Goal: Complete application form: Complete application form

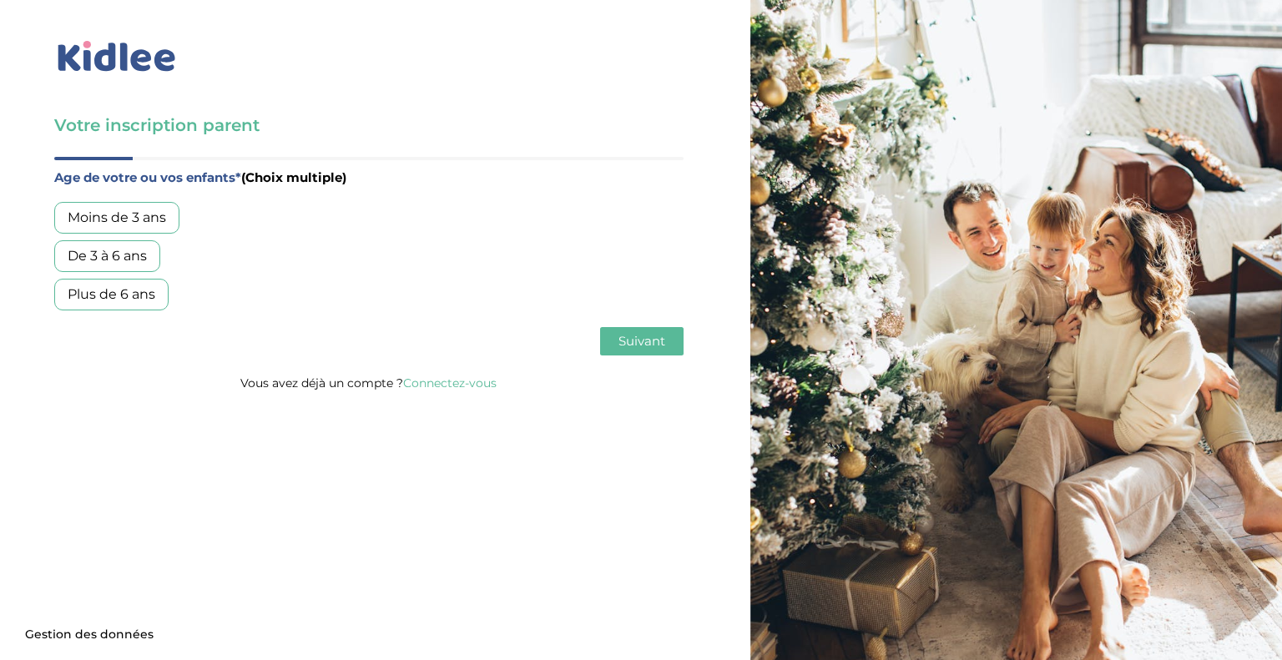
click at [139, 301] on div "Plus de 6 ans" at bounding box center [111, 295] width 114 height 32
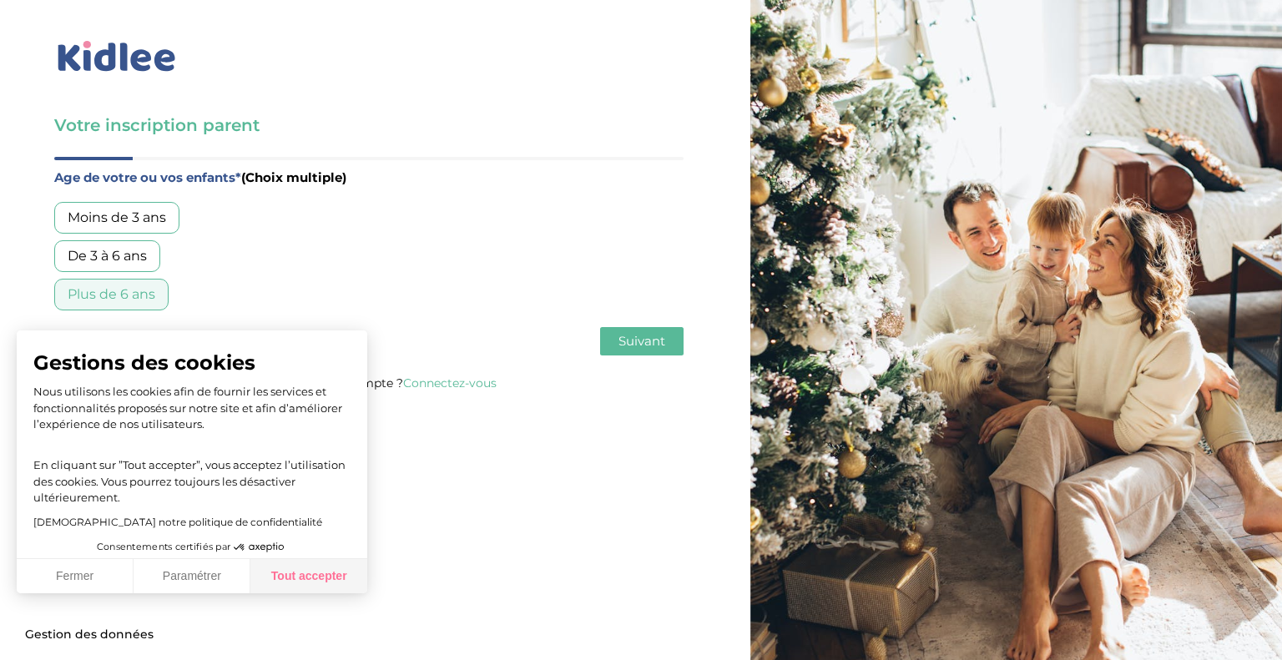
click at [297, 573] on button "Tout accepter" at bounding box center [308, 576] width 117 height 35
checkbox input "true"
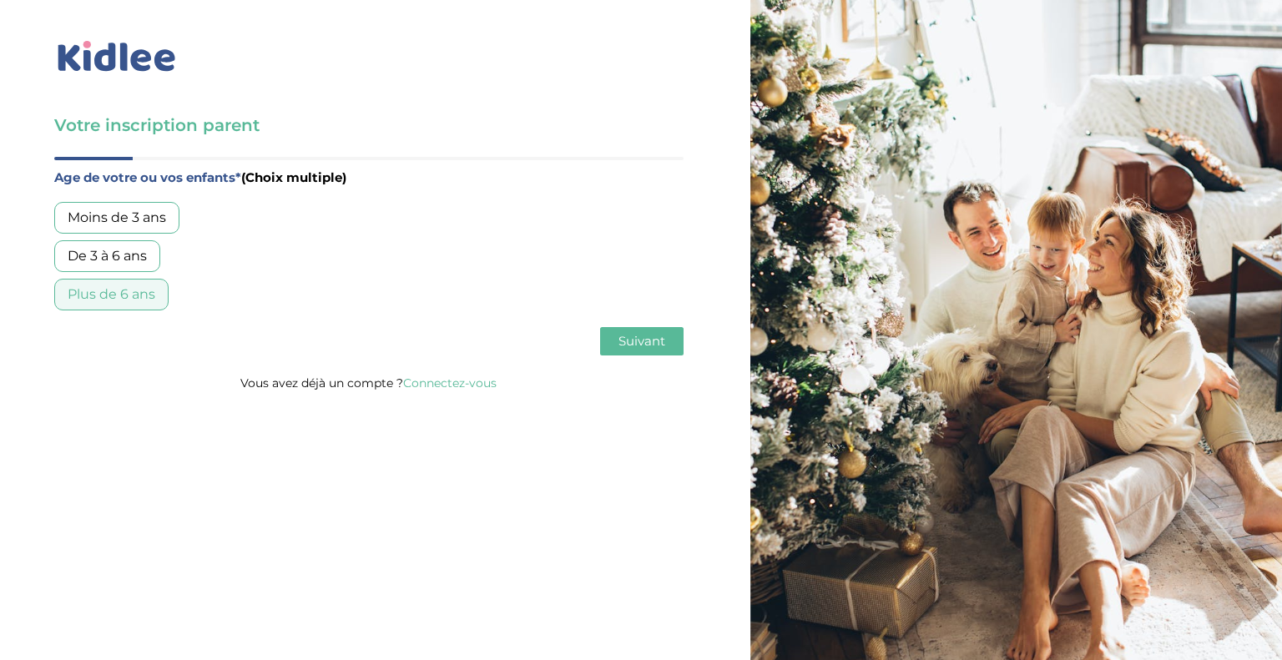
click at [644, 339] on span "Suivant" at bounding box center [641, 341] width 47 height 16
click at [137, 219] on div "Garde régulière" at bounding box center [119, 218] width 130 height 32
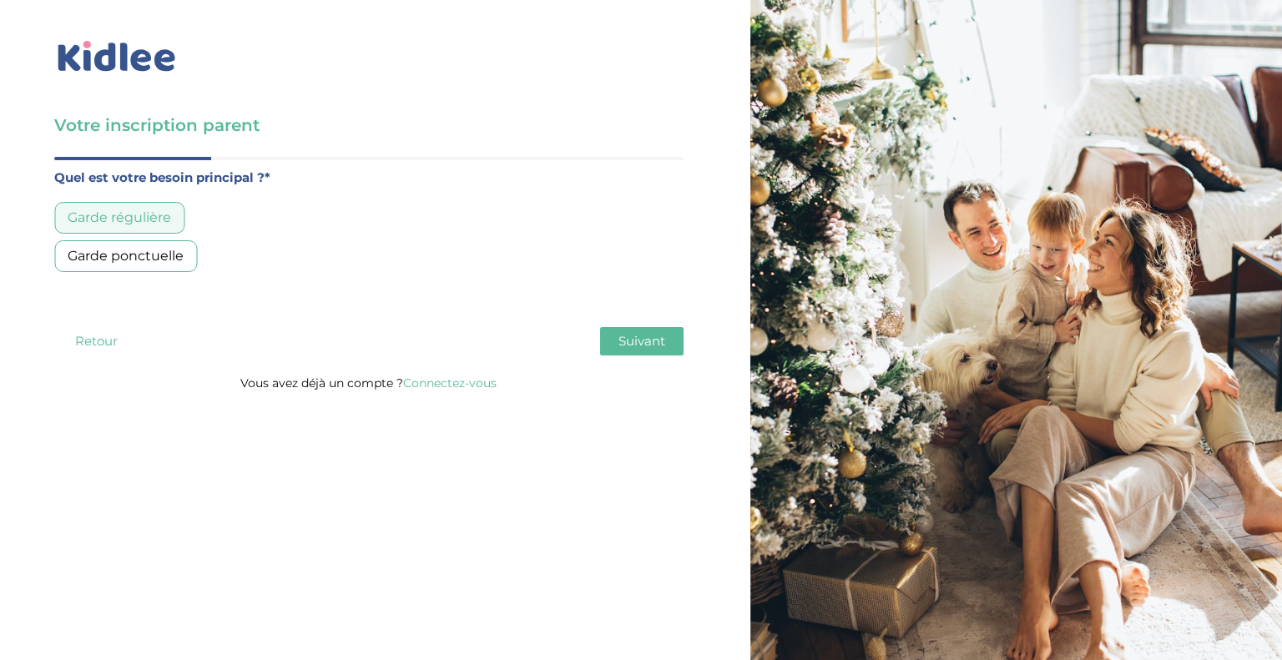
click at [643, 340] on span "Suivant" at bounding box center [641, 341] width 47 height 16
click at [146, 256] on div "Entre 30 et 50h/mois" at bounding box center [137, 256] width 167 height 32
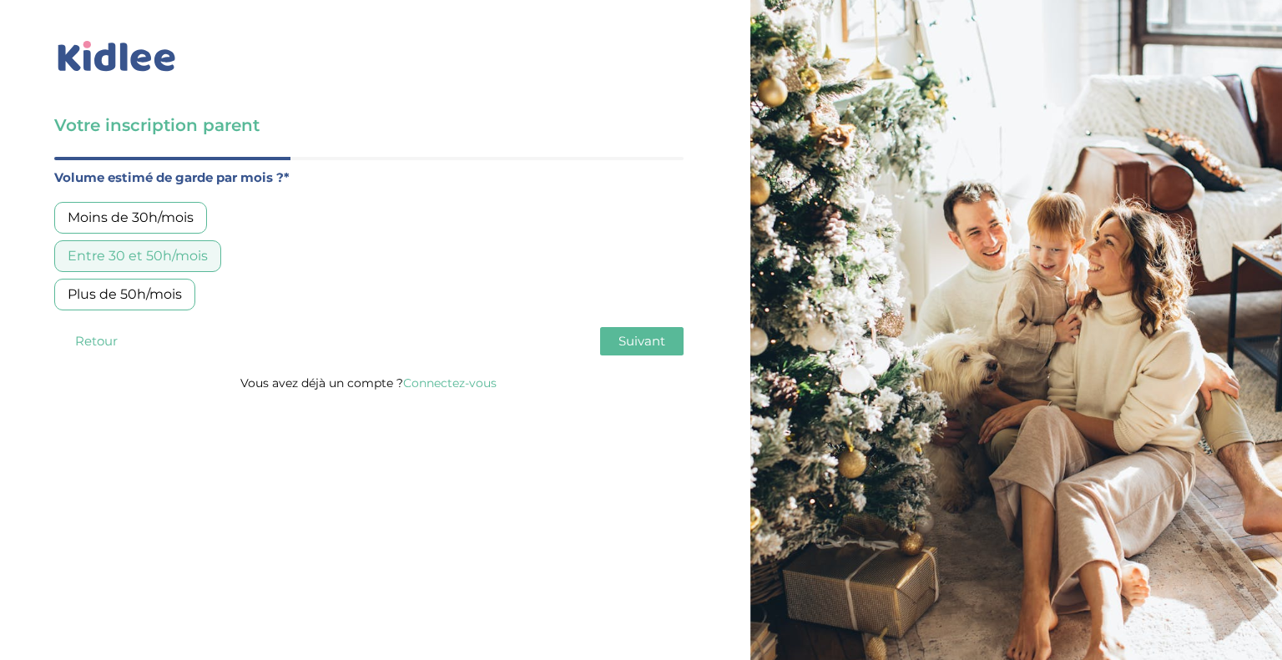
click at [639, 346] on span "Suivant" at bounding box center [641, 341] width 47 height 16
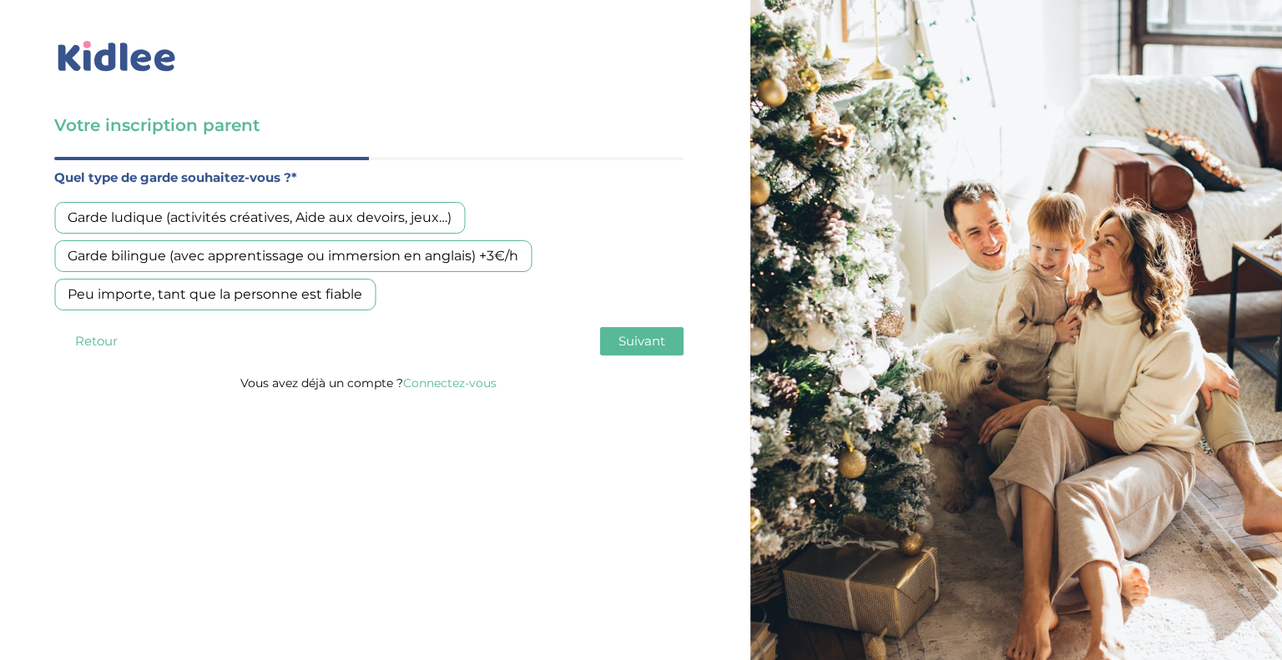
click at [271, 299] on div "Peu importe, tant que la personne est fiable" at bounding box center [214, 295] width 321 height 32
click at [653, 340] on span "Suivant" at bounding box center [641, 341] width 47 height 16
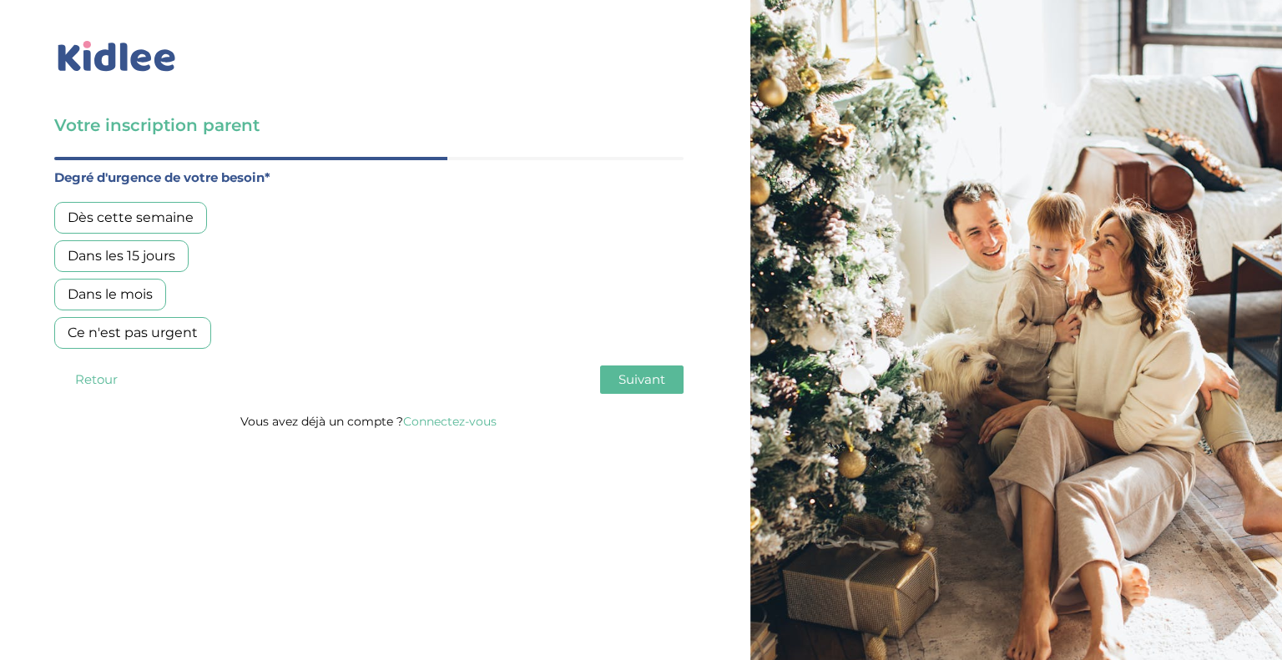
click at [137, 260] on div "Dans les 15 jours" at bounding box center [121, 256] width 134 height 32
click at [655, 379] on span "Suivant" at bounding box center [641, 379] width 47 height 16
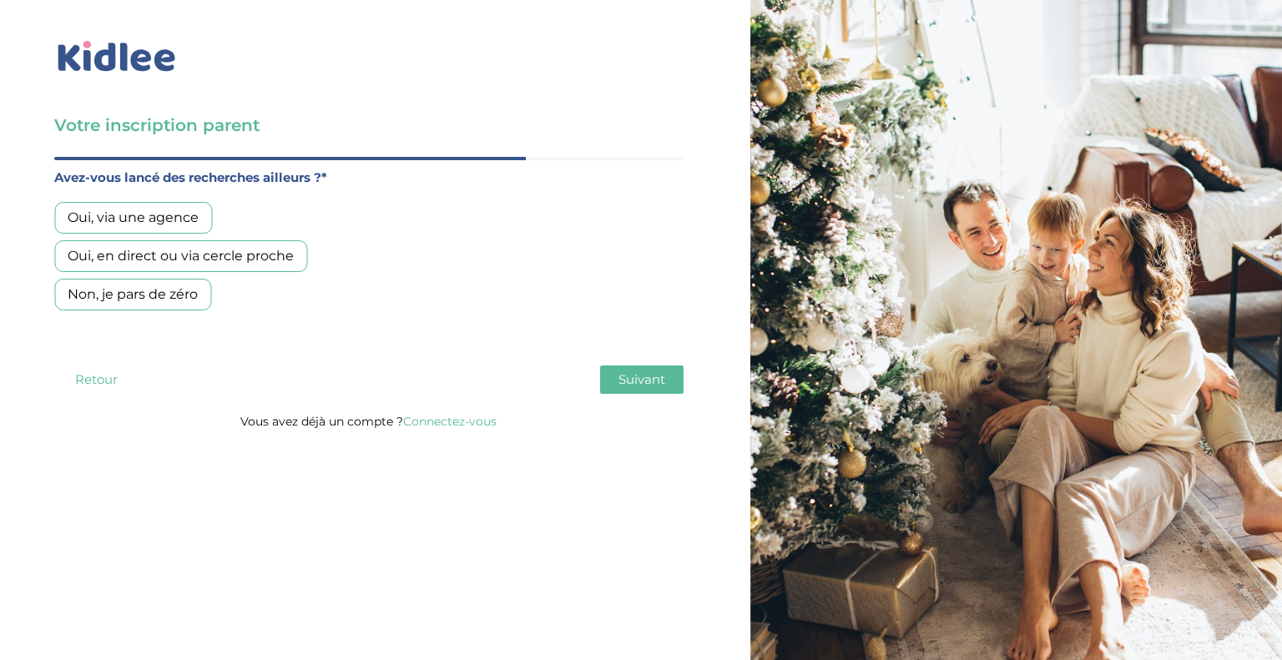
click at [157, 300] on div "Non, je pars de zéro" at bounding box center [132, 295] width 157 height 32
click at [661, 380] on span "Suivant" at bounding box center [641, 379] width 47 height 16
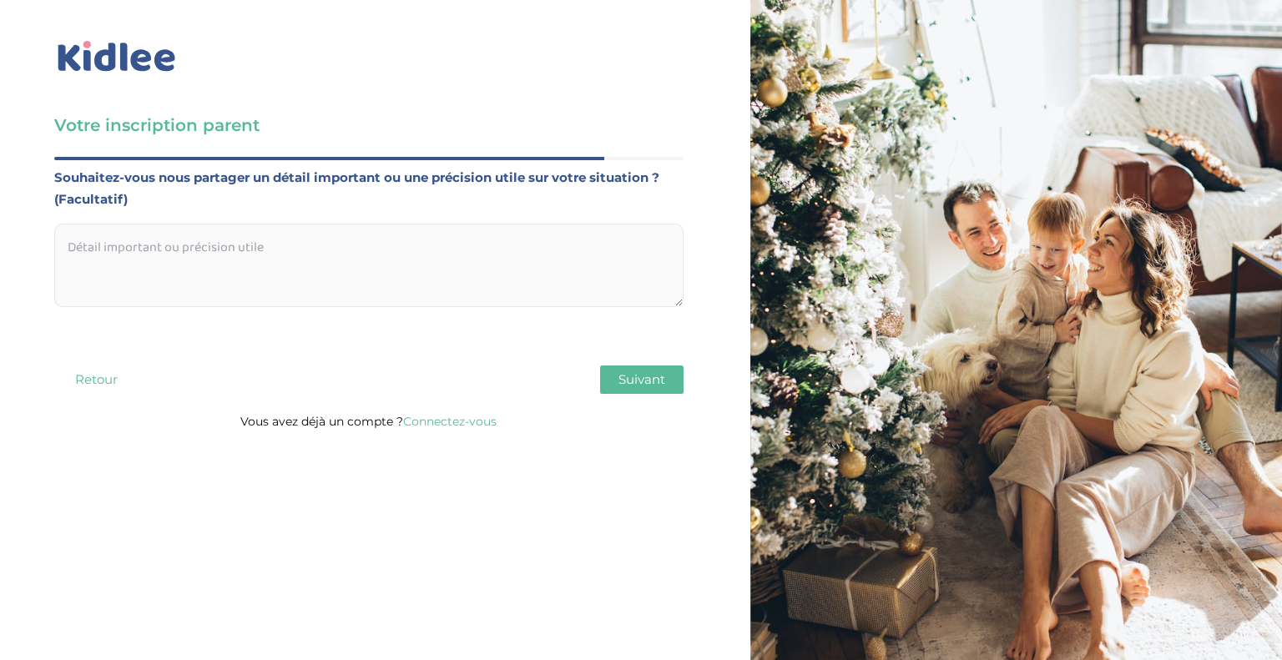
click at [110, 56] on img at bounding box center [116, 57] width 125 height 38
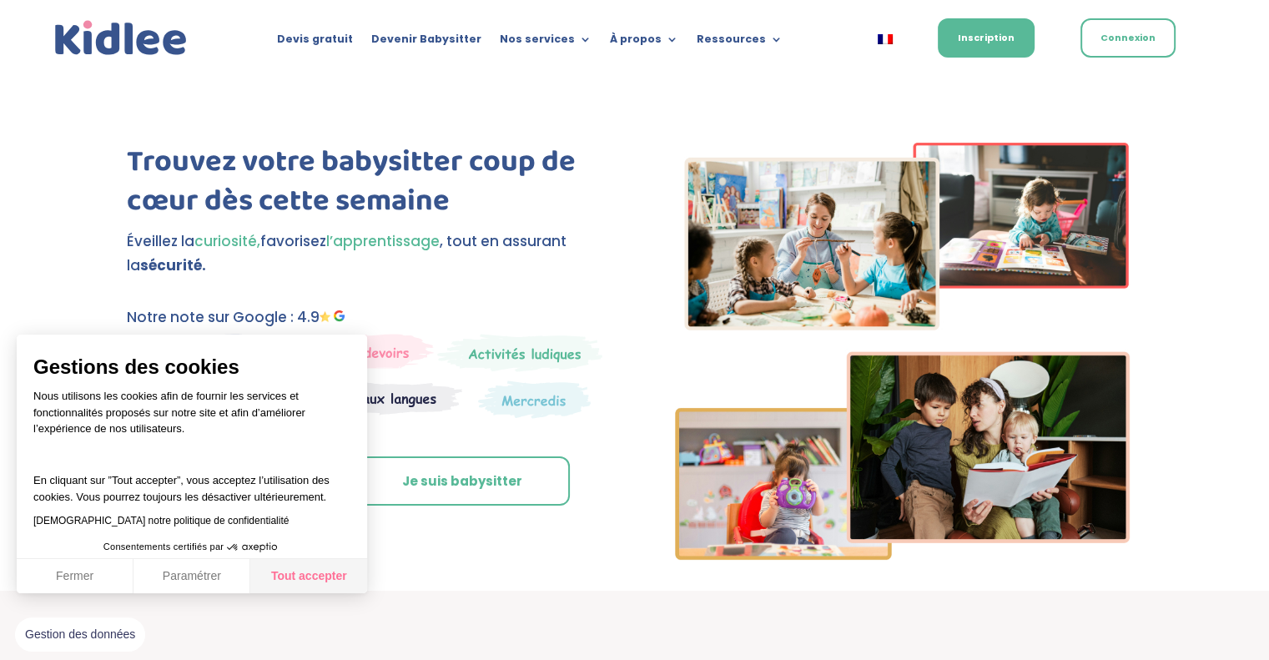
click at [301, 574] on button "Tout accepter" at bounding box center [308, 576] width 117 height 35
checkbox input "true"
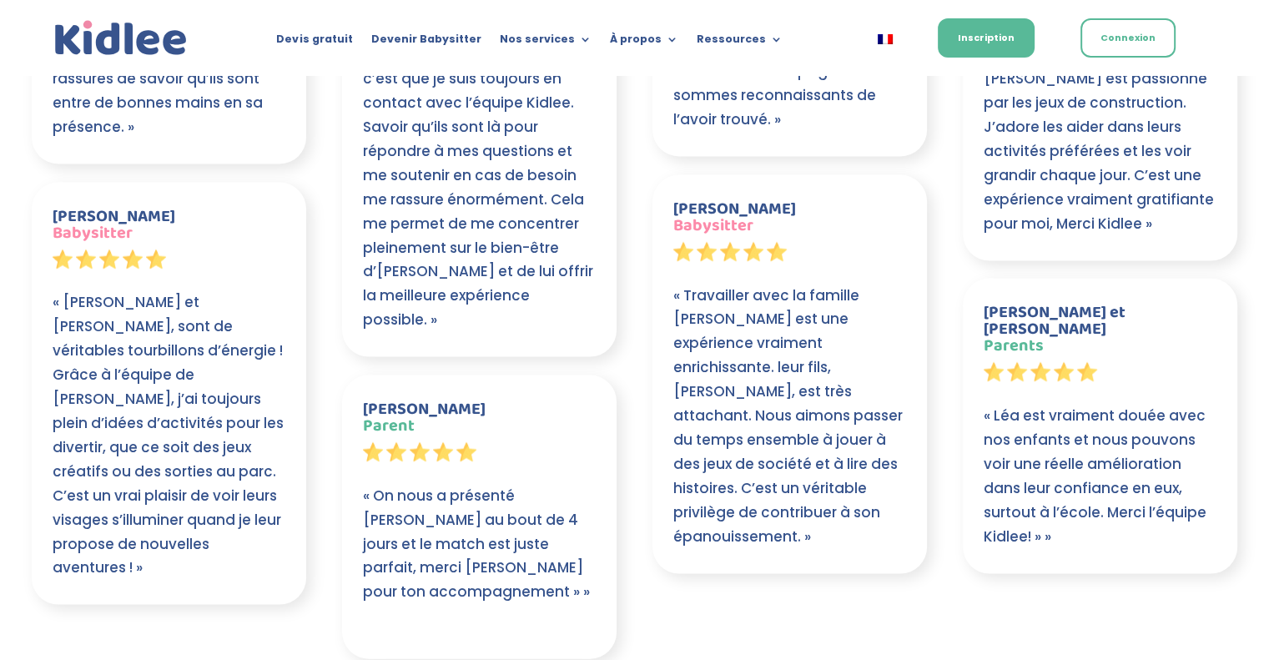
scroll to position [3338, 0]
